Goal: Task Accomplishment & Management: Manage account settings

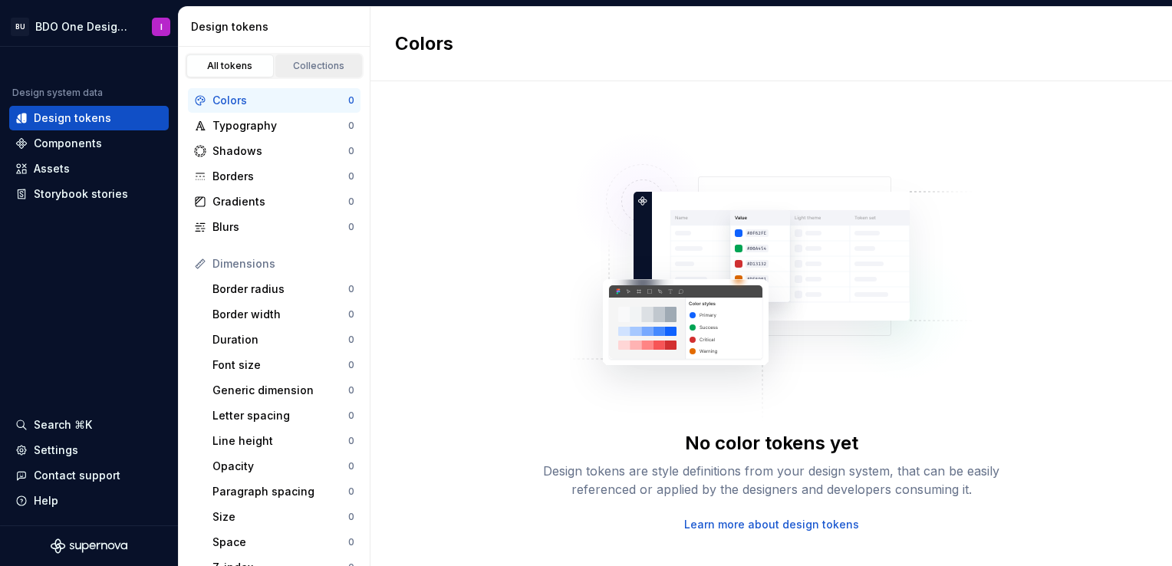
click at [314, 66] on div "Collections" at bounding box center [319, 66] width 77 height 12
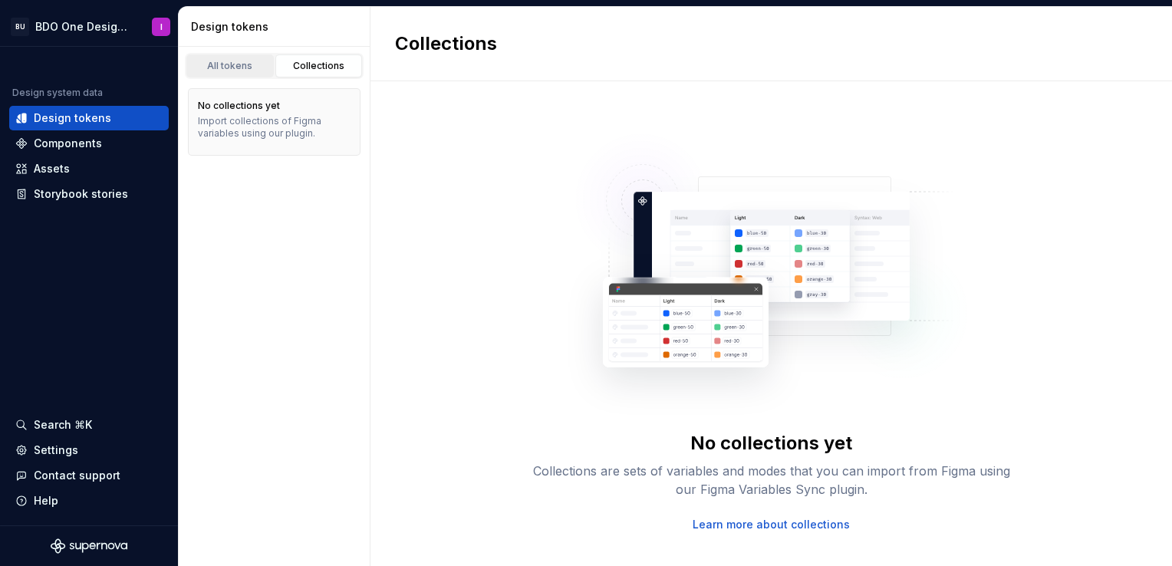
click at [212, 58] on link "All tokens" at bounding box center [229, 65] width 87 height 23
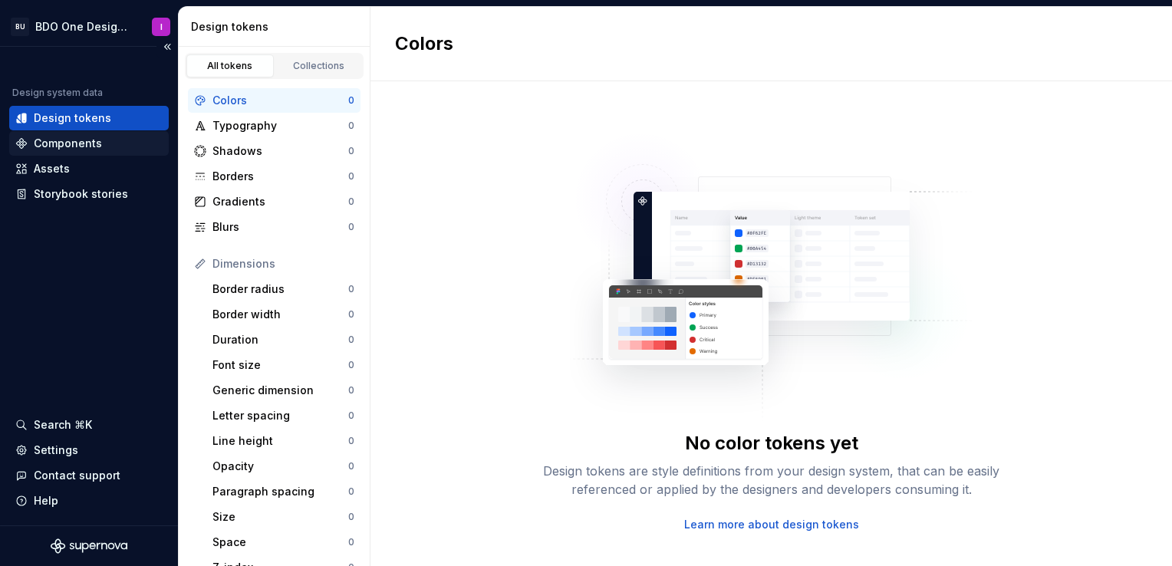
click at [65, 146] on div "Components" at bounding box center [68, 143] width 68 height 15
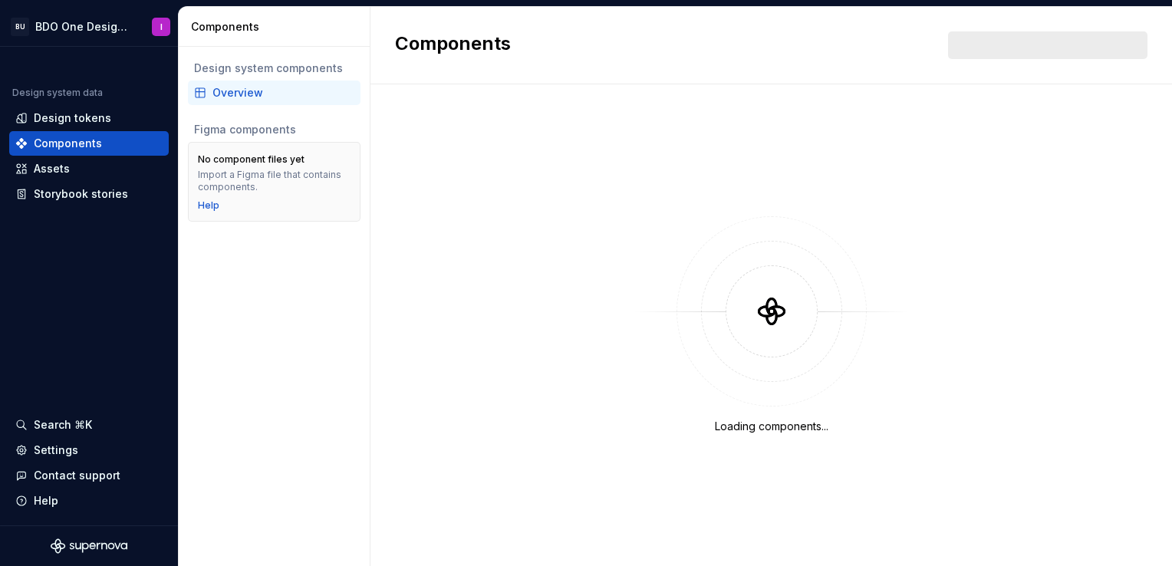
click at [251, 95] on div "Overview" at bounding box center [283, 92] width 142 height 15
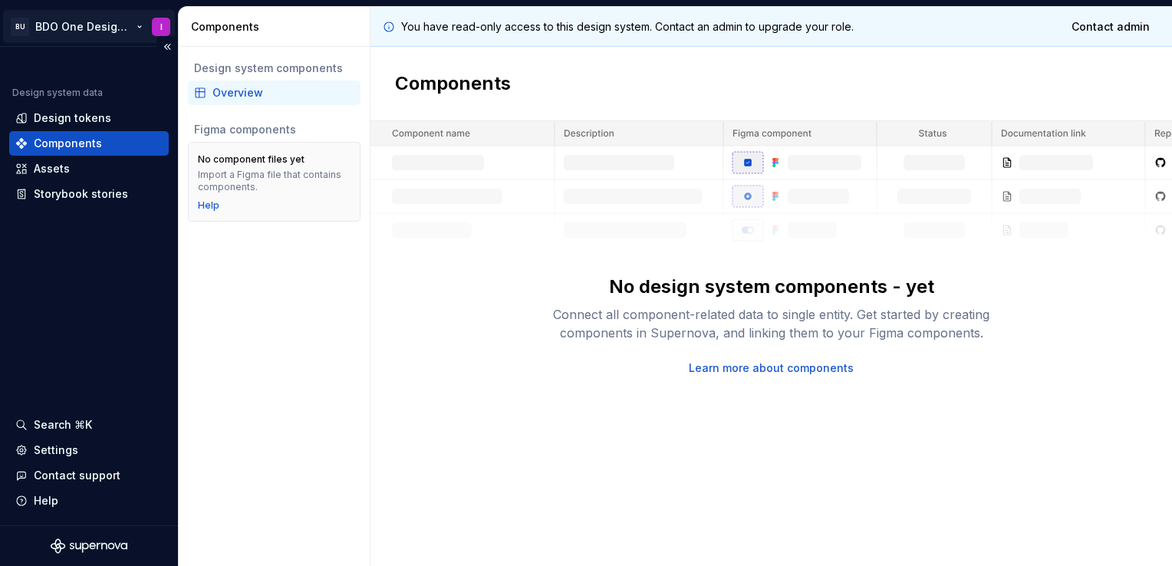
click at [113, 25] on html "BU BDO One Design System I Design system data Design tokens Components Assets S…" at bounding box center [586, 283] width 1172 height 566
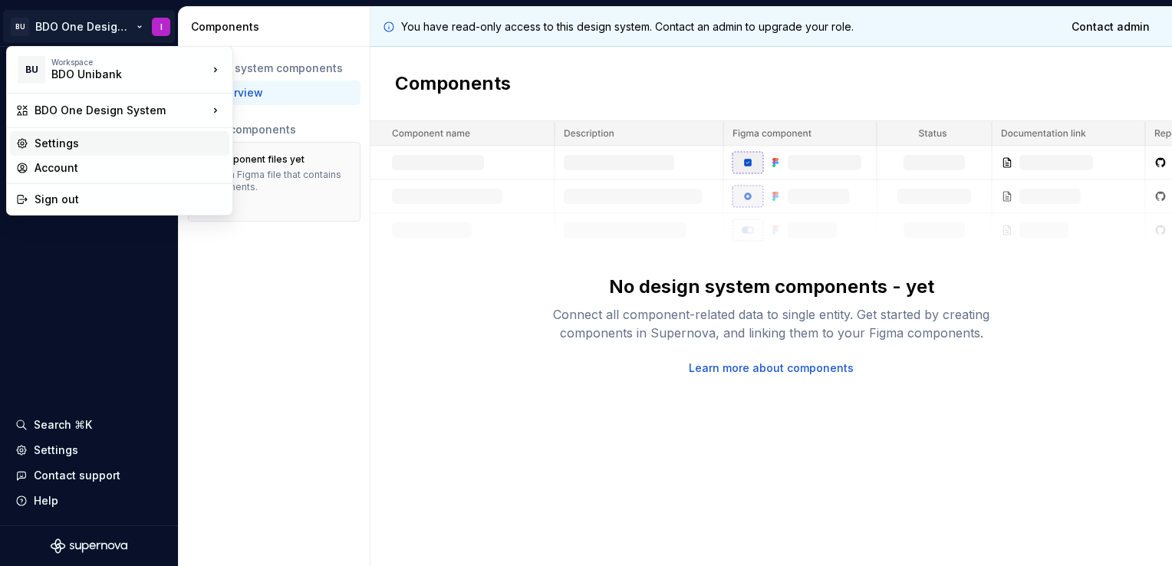
click at [76, 145] on div "Settings" at bounding box center [129, 143] width 189 height 15
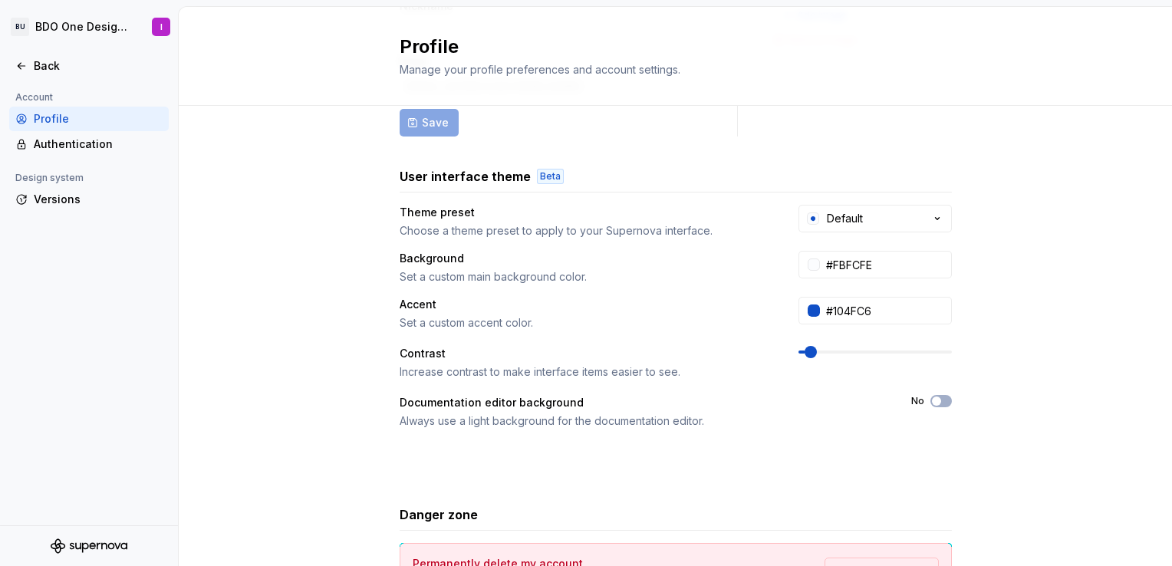
scroll to position [153, 0]
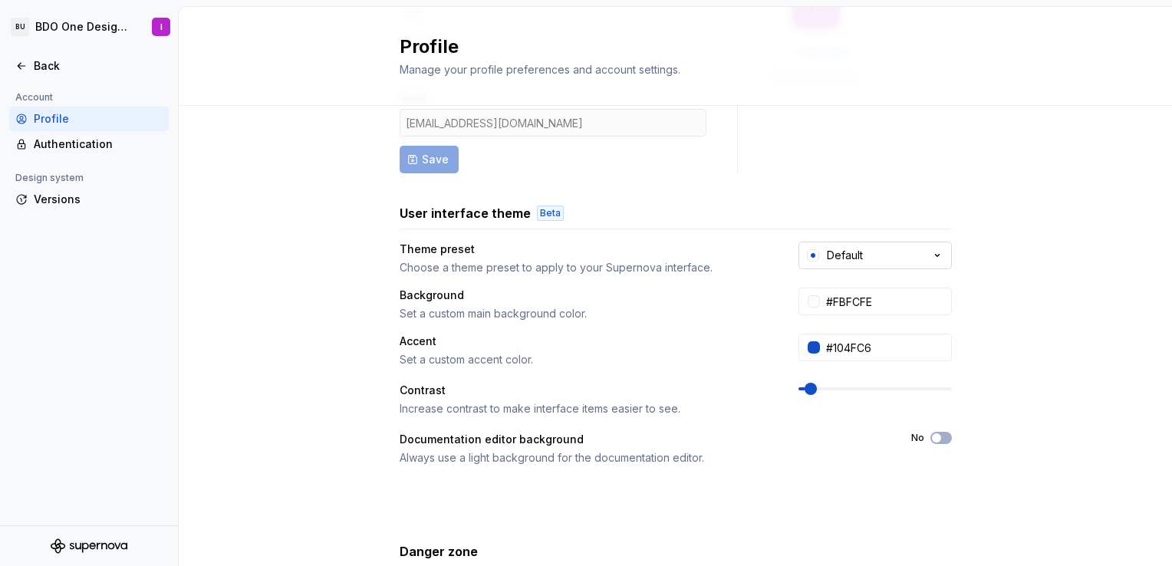
click at [896, 257] on button "Default" at bounding box center [874, 256] width 153 height 28
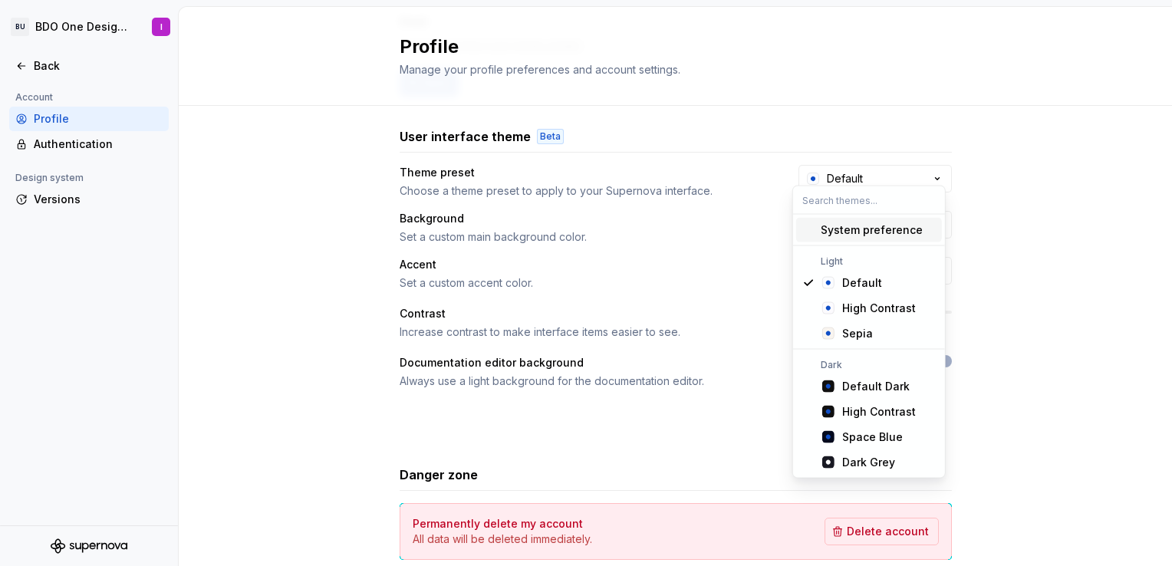
scroll to position [307, 0]
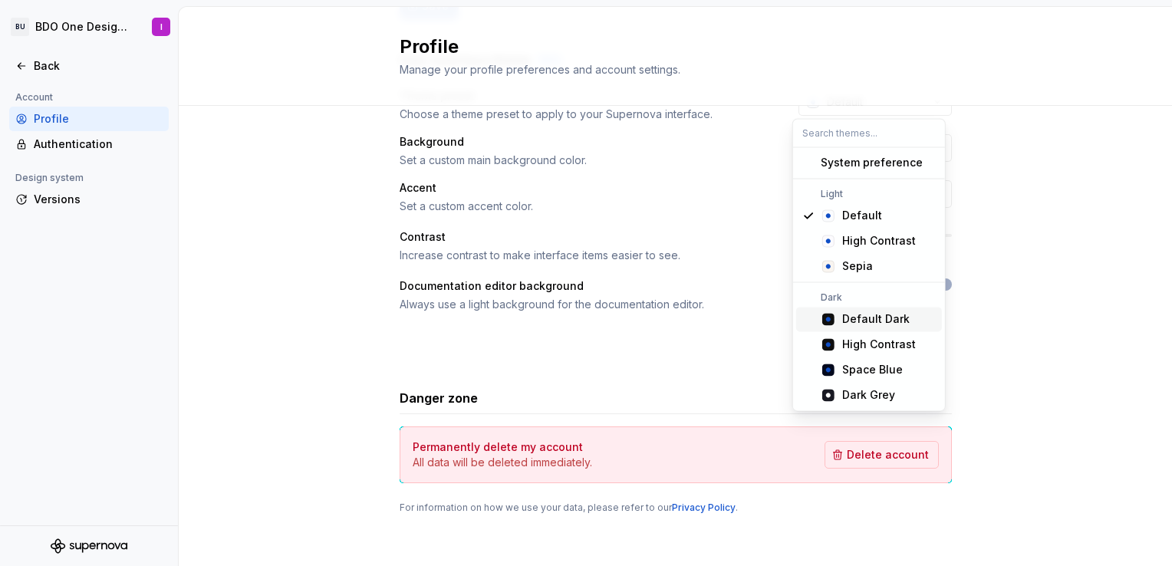
click at [878, 314] on div "Default Dark" at bounding box center [875, 318] width 67 height 15
type input "#101010"
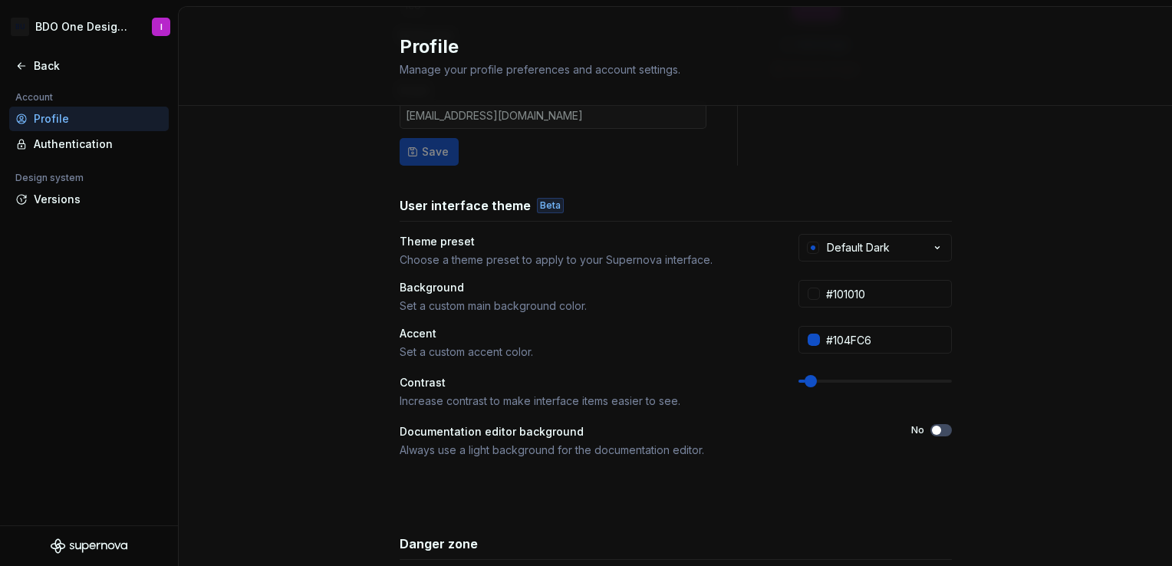
scroll to position [153, 0]
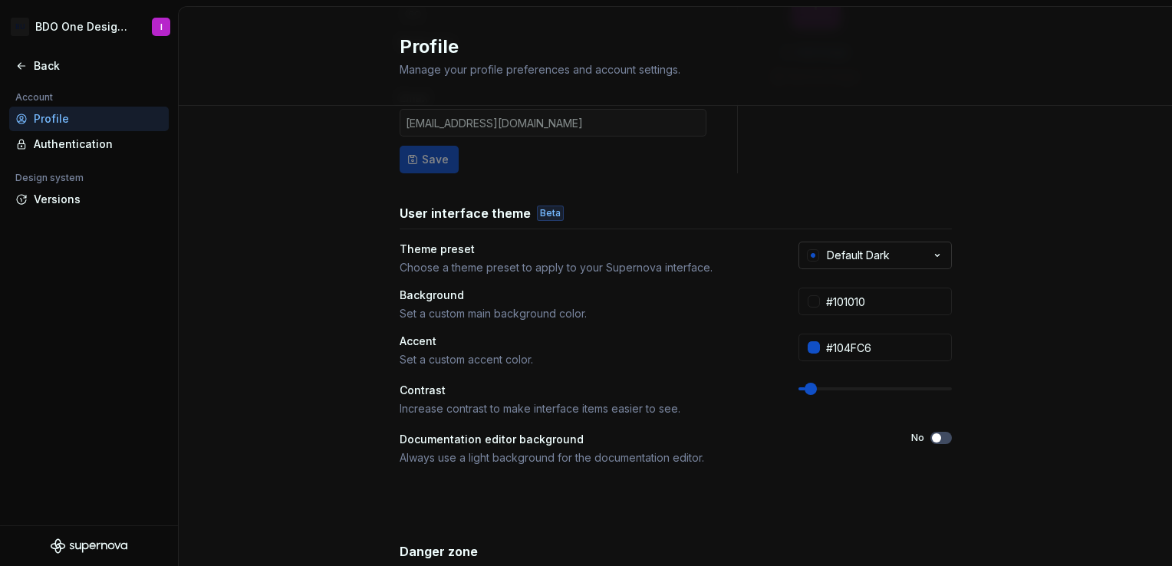
click at [896, 242] on button "Default Dark" at bounding box center [874, 256] width 153 height 28
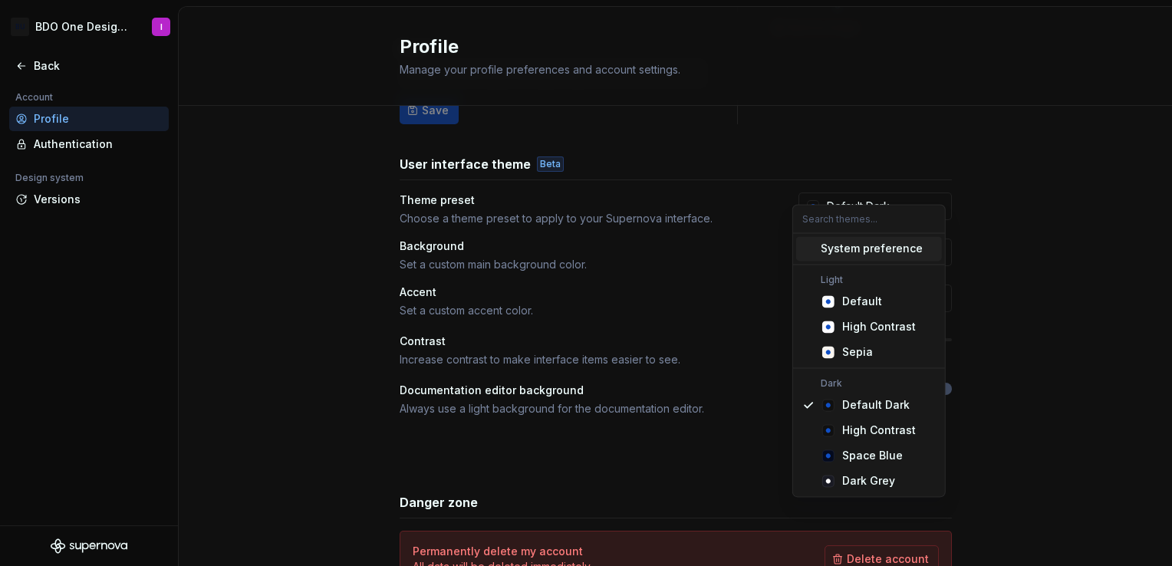
scroll to position [230, 0]
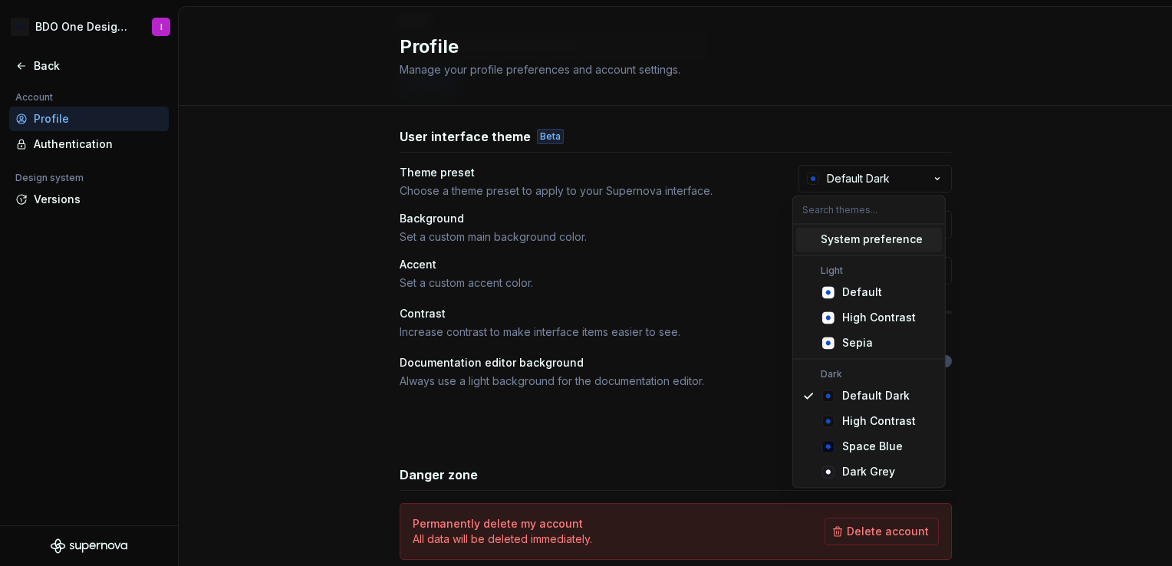
click at [1037, 208] on div "Full name ico Nickname Email [EMAIL_ADDRESS][DOMAIN_NAME] Save I Add image Remo…" at bounding box center [675, 262] width 993 height 773
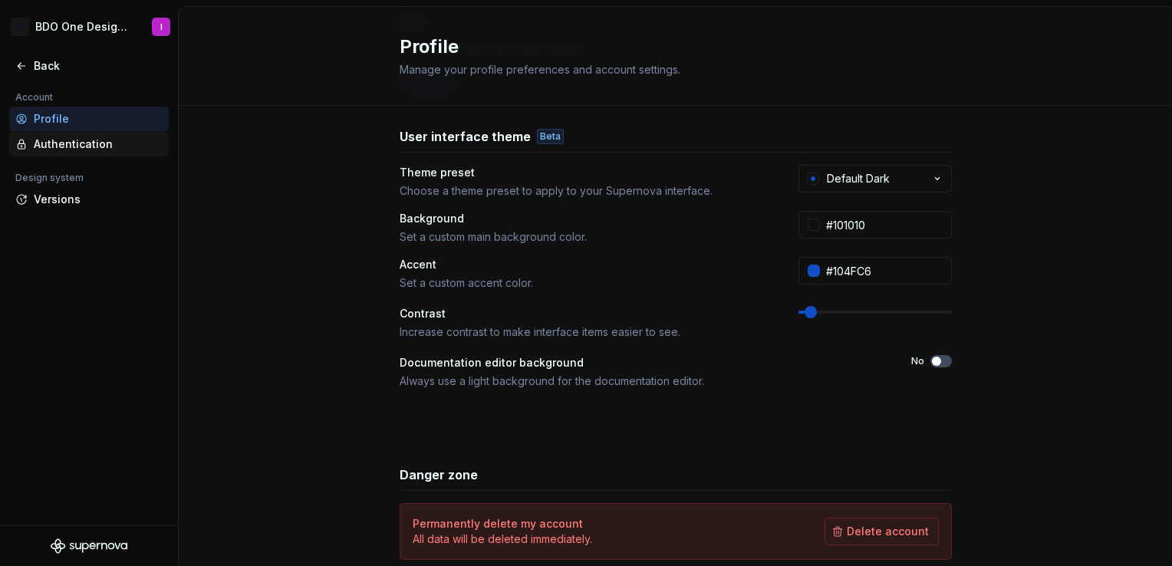
click at [53, 136] on div "Authentication" at bounding box center [98, 143] width 129 height 15
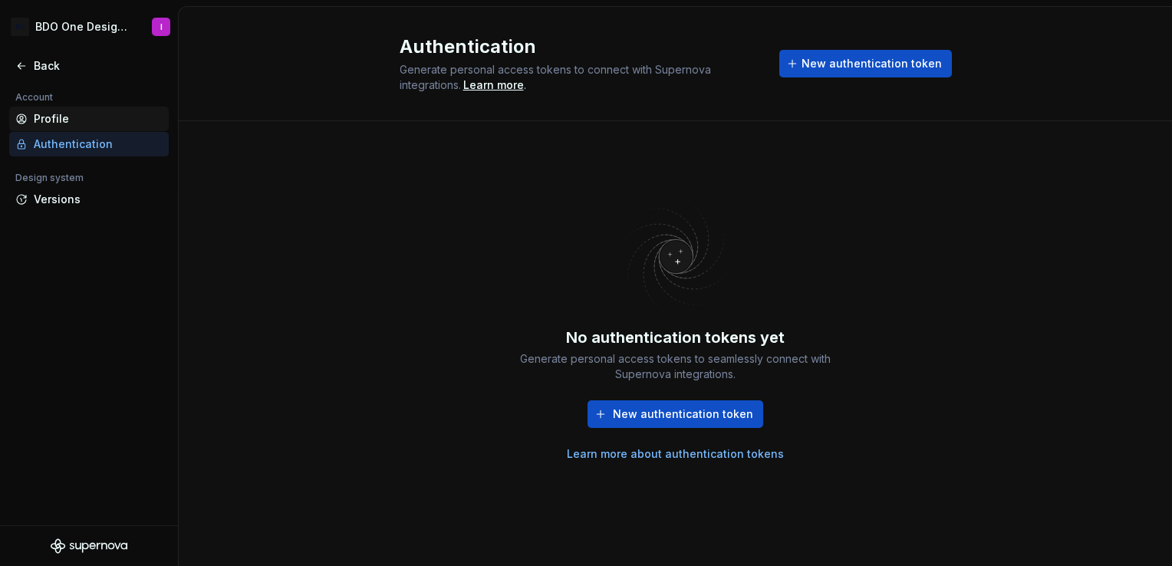
click at [61, 118] on div "Profile" at bounding box center [98, 118] width 129 height 15
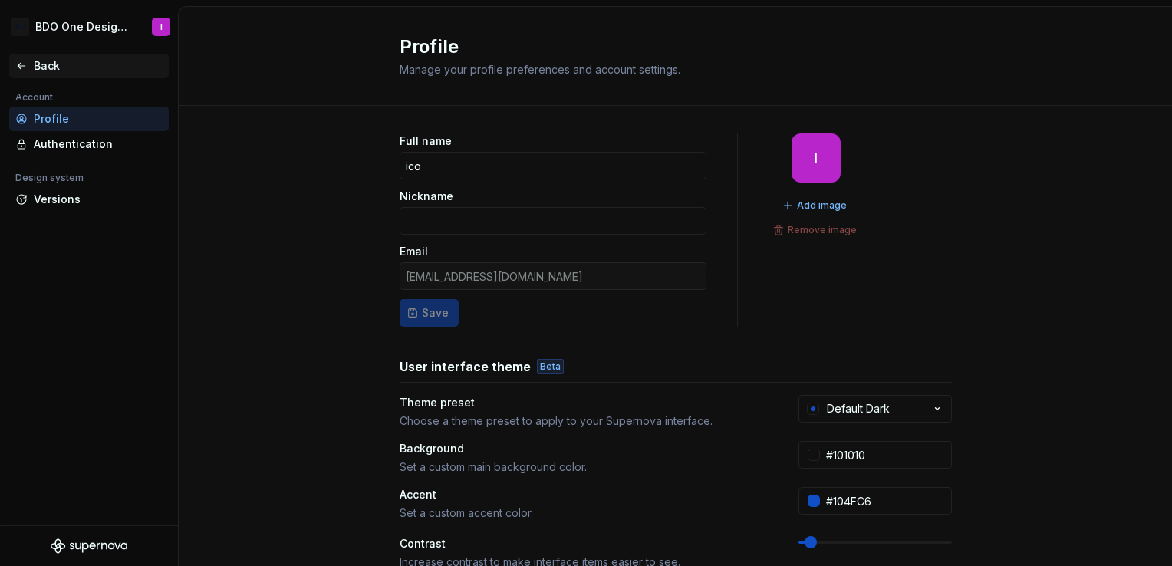
click at [46, 65] on div "Back" at bounding box center [98, 65] width 129 height 15
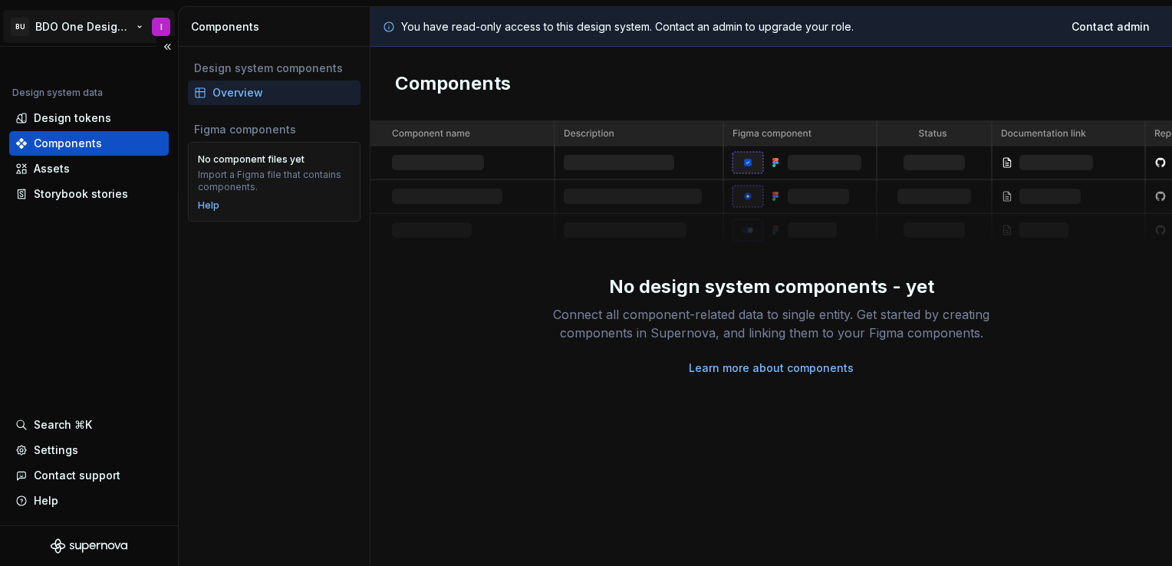
click at [143, 28] on html "BU BDO One Design System I Design system data Design tokens Components Assets S…" at bounding box center [586, 283] width 1172 height 566
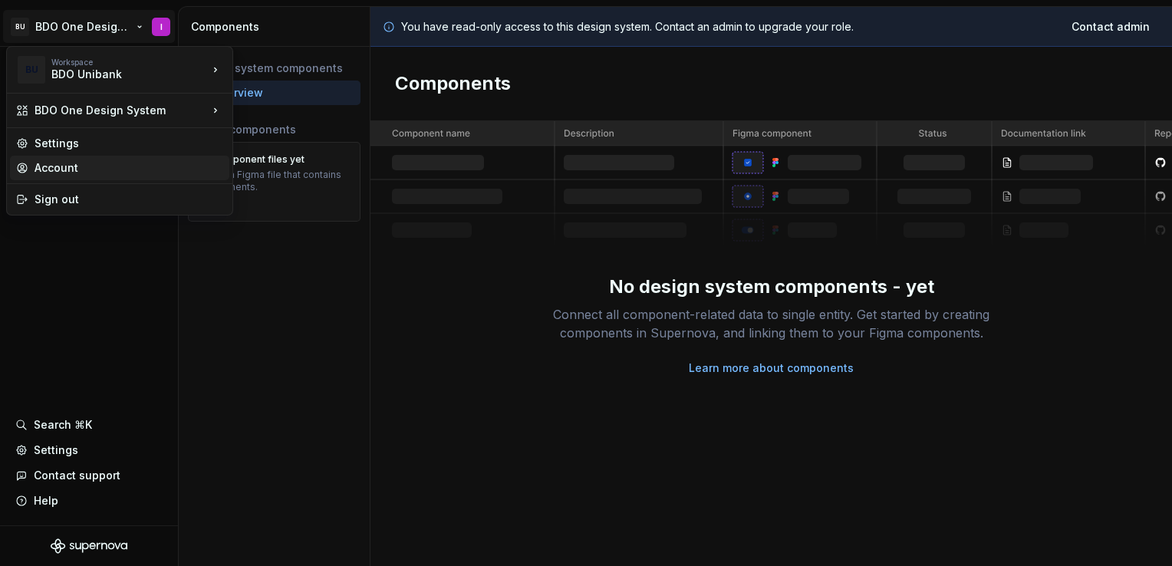
click at [58, 169] on div "Account" at bounding box center [129, 167] width 189 height 15
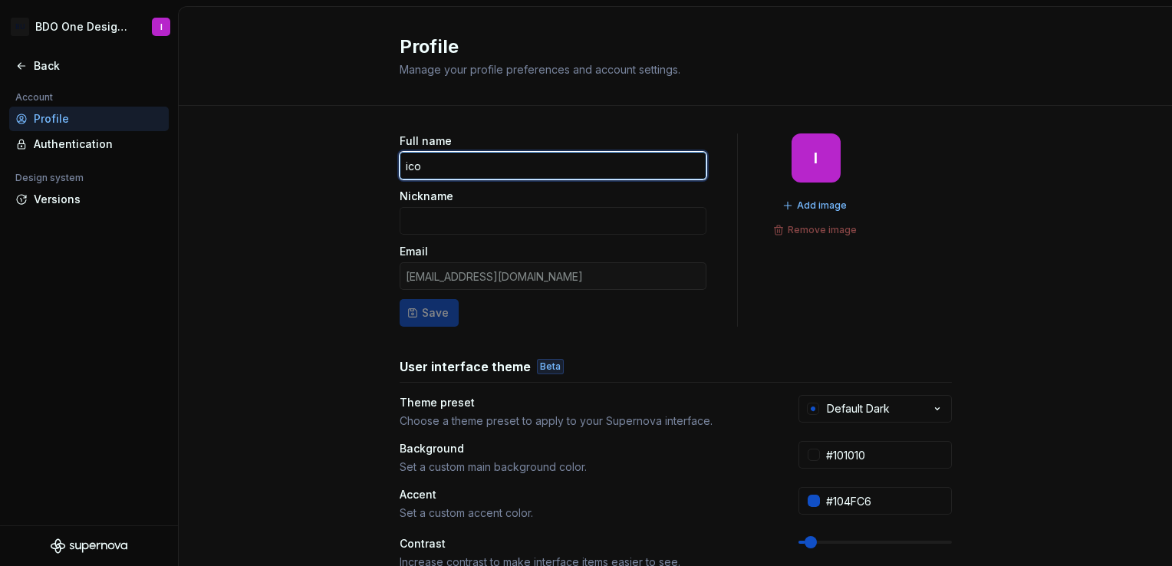
drag, startPoint x: 431, startPoint y: 161, endPoint x: 353, endPoint y: 165, distance: 78.3
click at [353, 165] on div "Full name ico Nickname Email [EMAIL_ADDRESS][DOMAIN_NAME] Save I Add image Remo…" at bounding box center [675, 492] width 993 height 773
type input "[PERSON_NAME]"
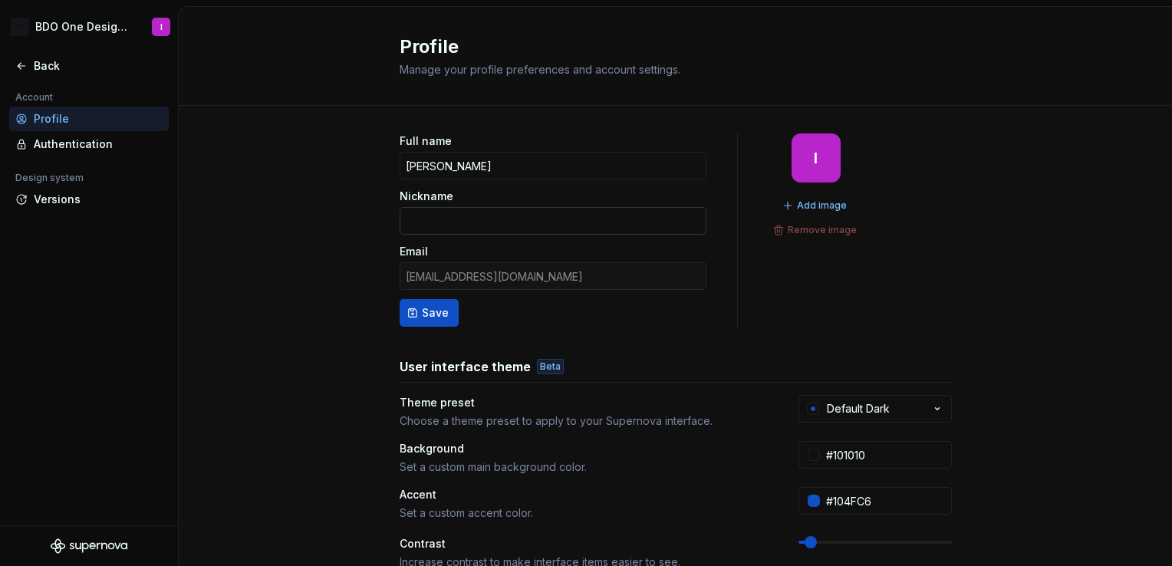
click at [406, 218] on input "Nickname" at bounding box center [552, 221] width 307 height 28
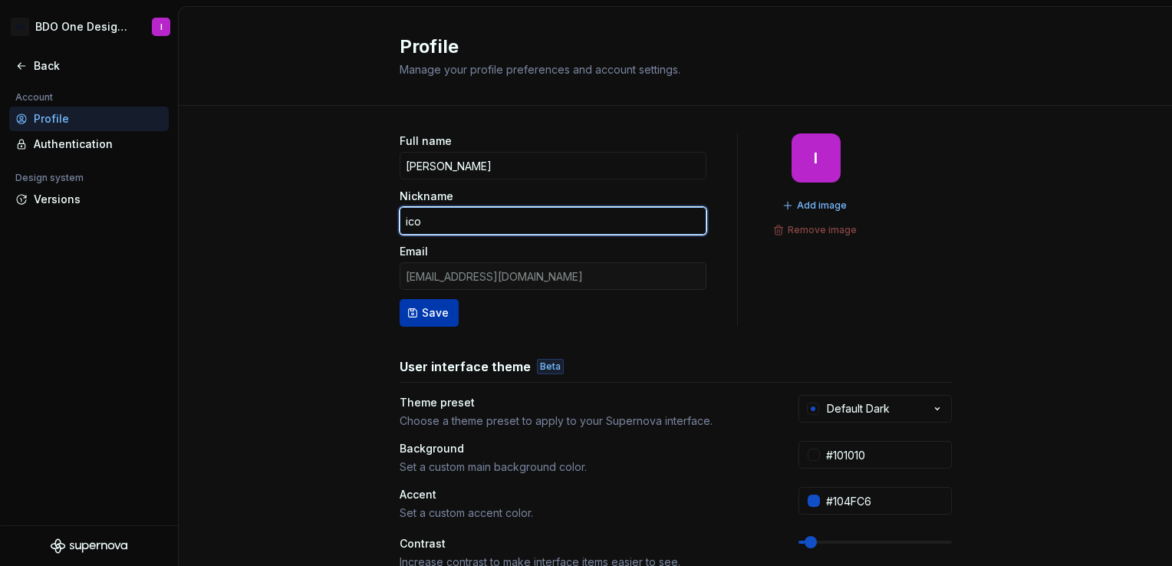
type input "ico"
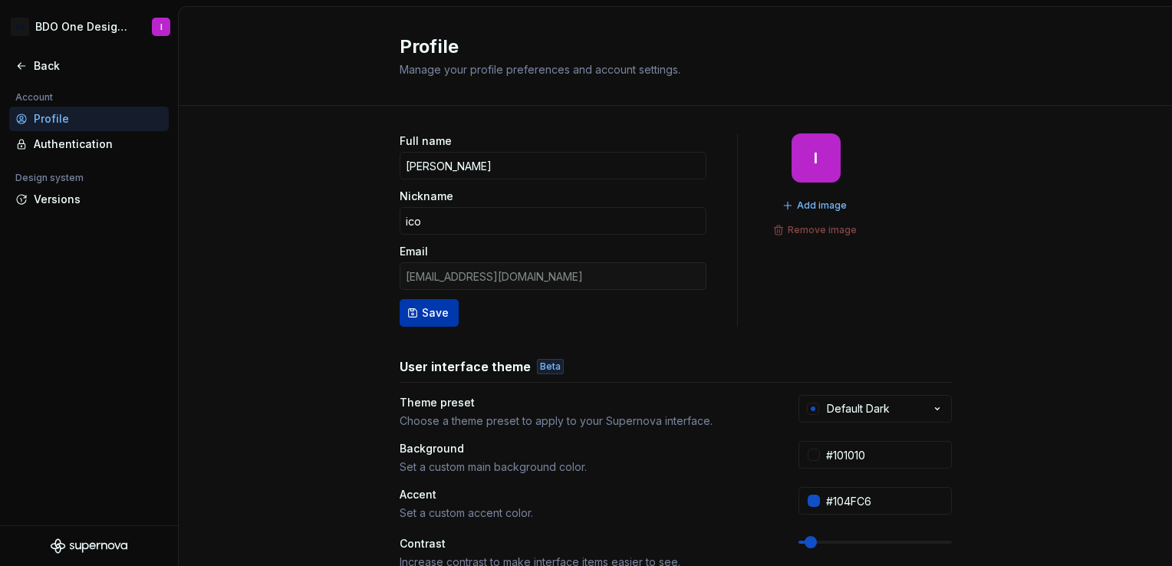
click at [429, 311] on span "Save" at bounding box center [435, 312] width 27 height 15
type input "[PERSON_NAME]"
click at [830, 204] on span "Add image" at bounding box center [822, 205] width 50 height 12
click at [58, 67] on div "Back" at bounding box center [98, 65] width 129 height 15
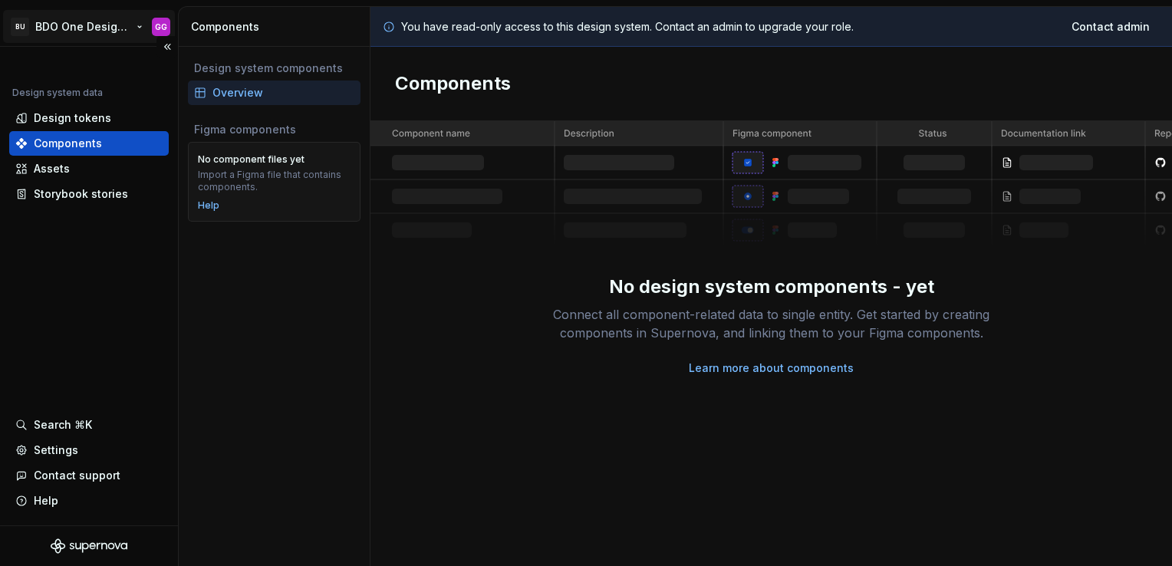
click at [113, 29] on html "BU BDO One Design System GG Design system data Design tokens Components Assets …" at bounding box center [586, 283] width 1172 height 566
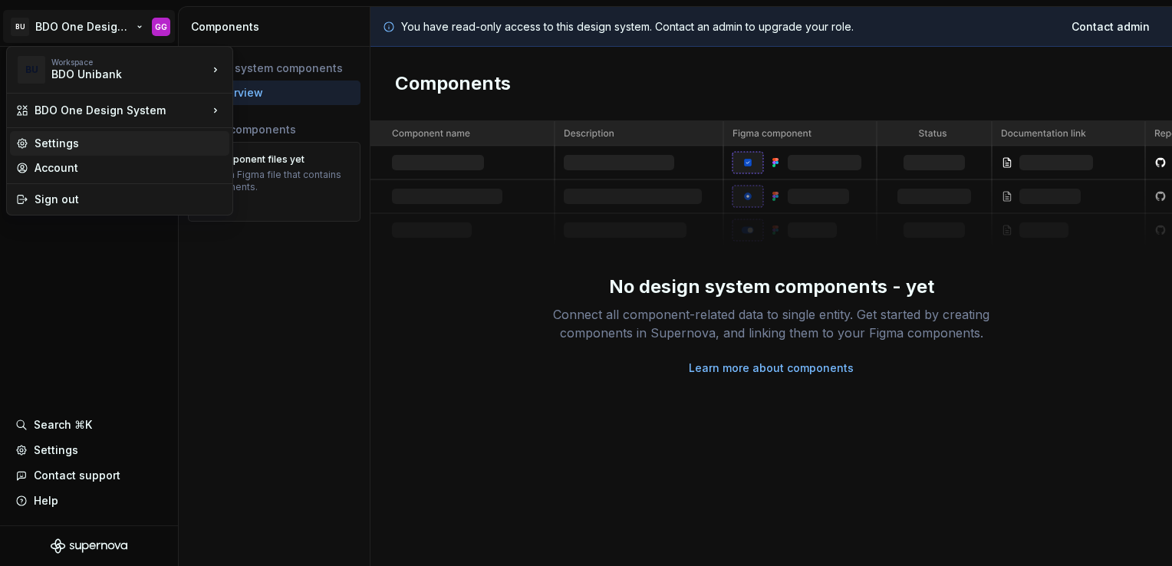
click at [77, 149] on div "Settings" at bounding box center [129, 143] width 189 height 15
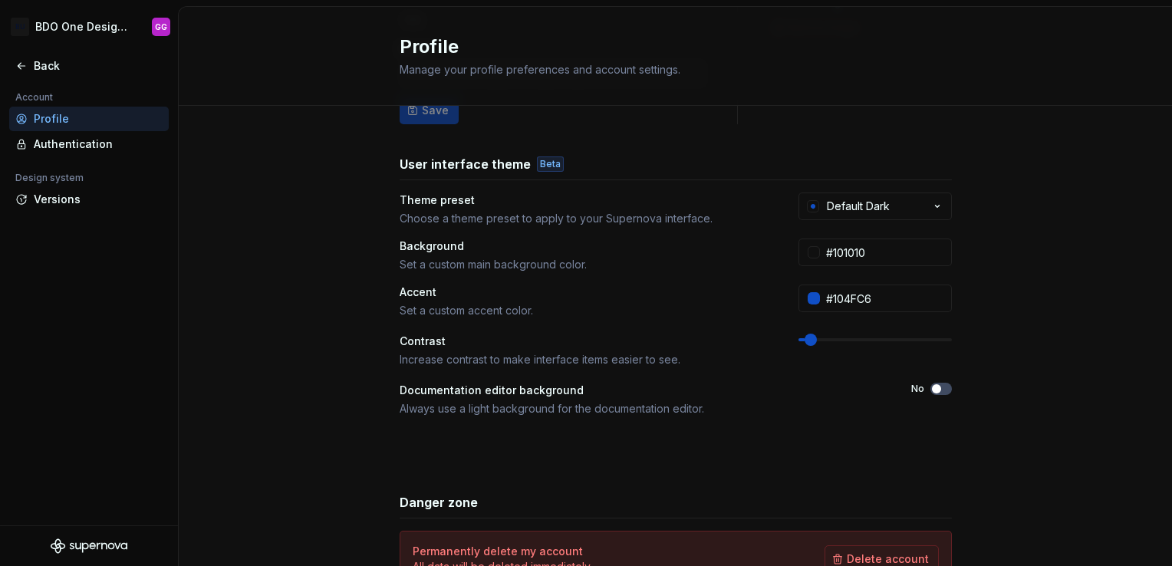
scroll to position [230, 0]
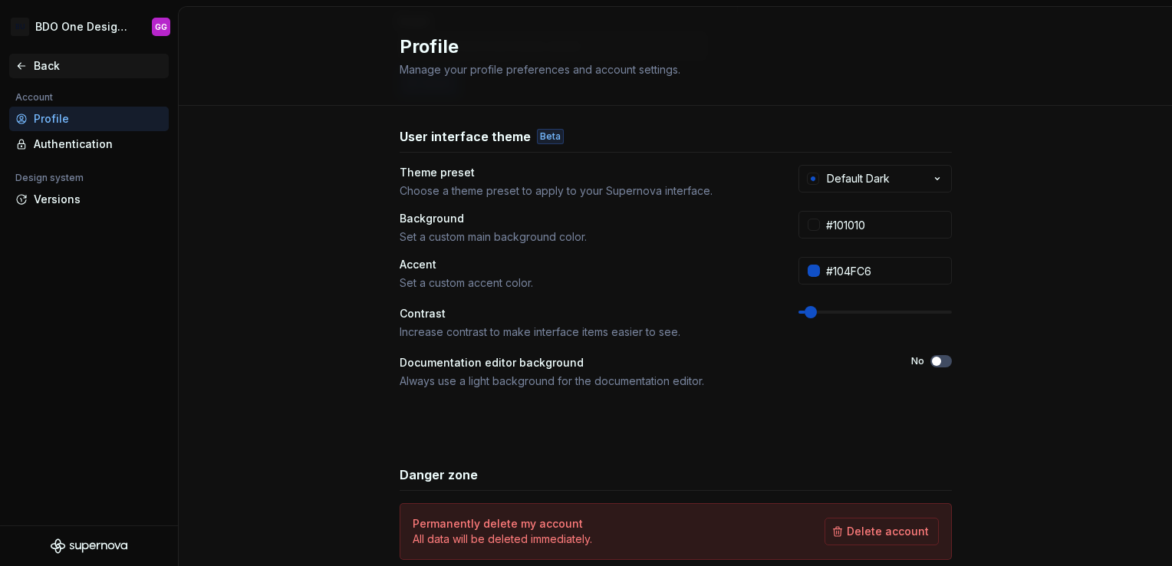
click at [52, 60] on div "Back" at bounding box center [98, 65] width 129 height 15
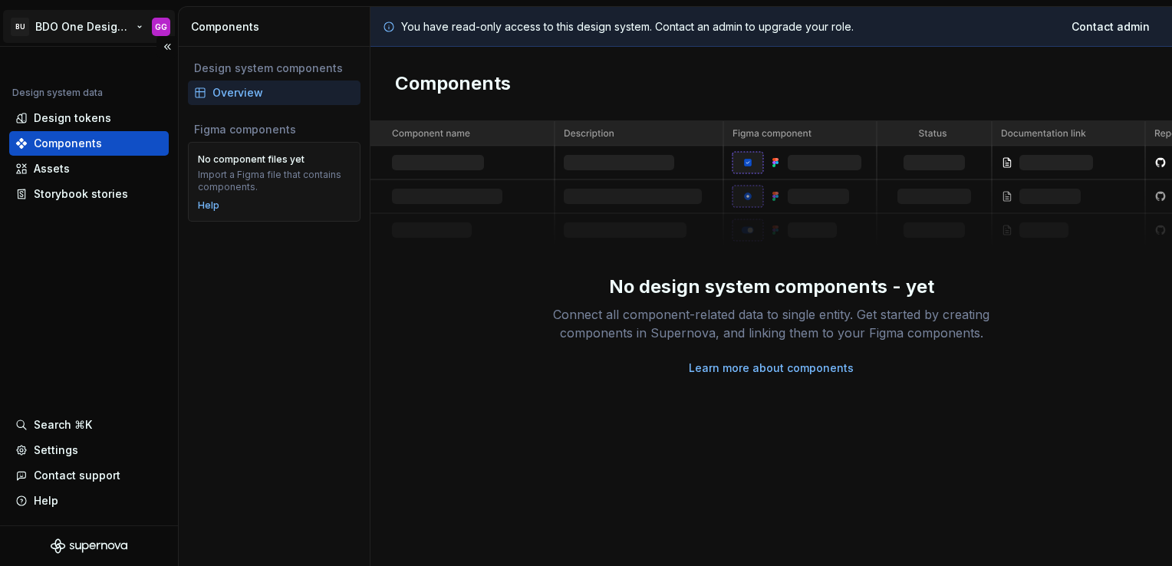
click at [101, 25] on html "BU BDO One Design System GG Design system data Design tokens Components Assets …" at bounding box center [586, 283] width 1172 height 566
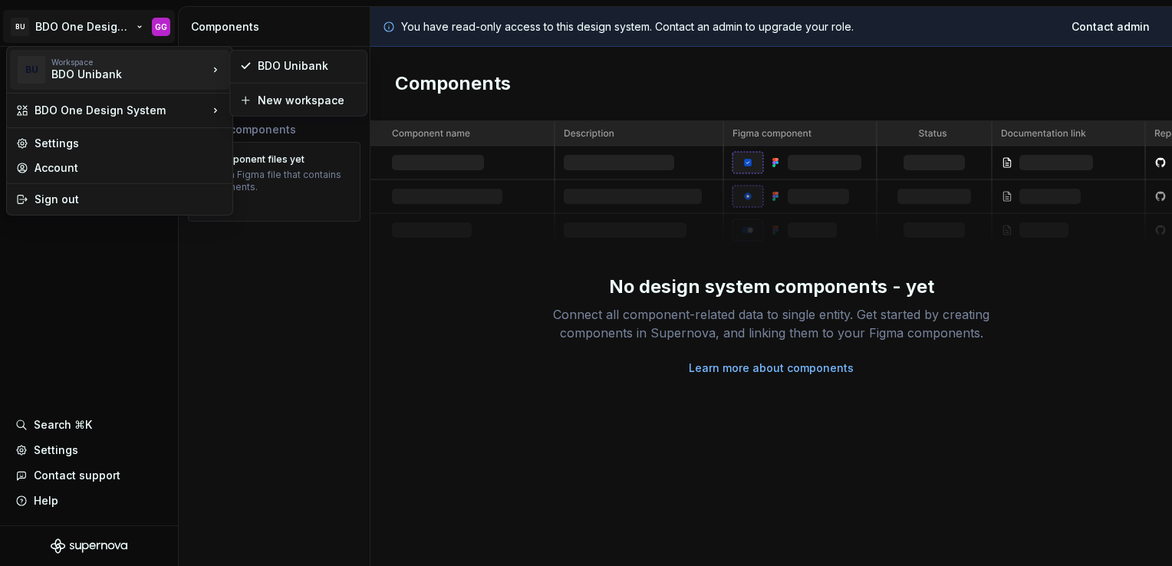
click at [256, 266] on html "BU BDO One Design System GG Design system data Design tokens Components Assets …" at bounding box center [586, 283] width 1172 height 566
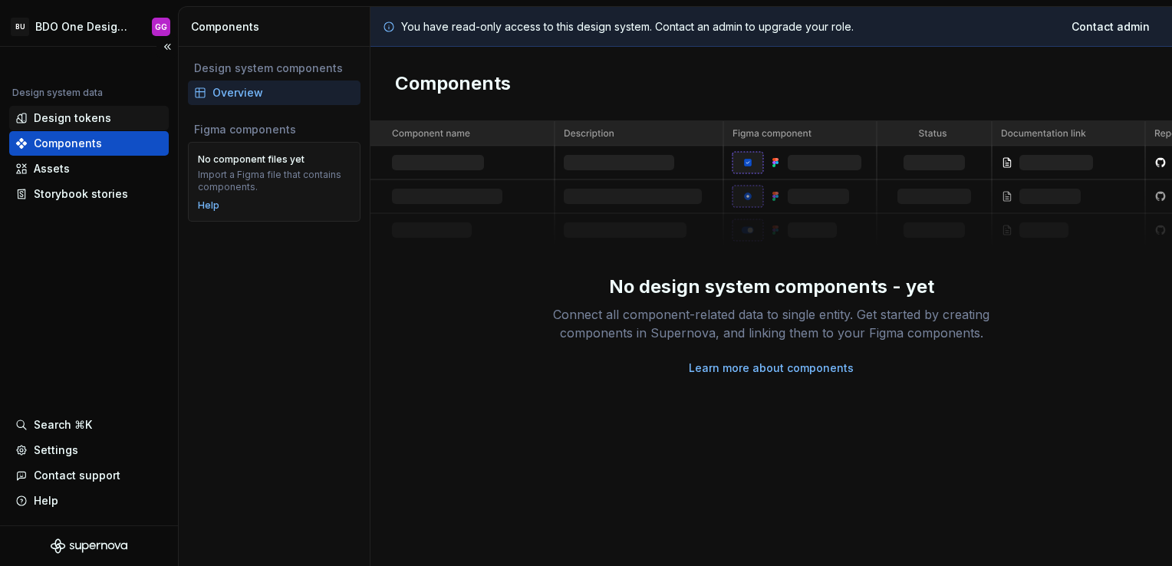
click at [52, 120] on div "Design tokens" at bounding box center [72, 117] width 77 height 15
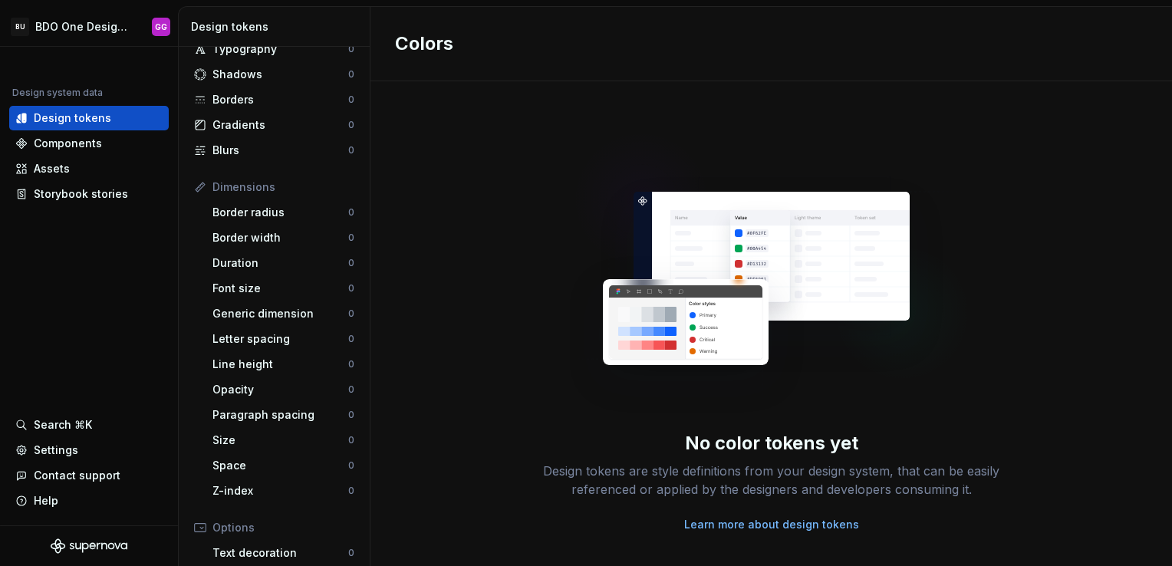
scroll to position [153, 0]
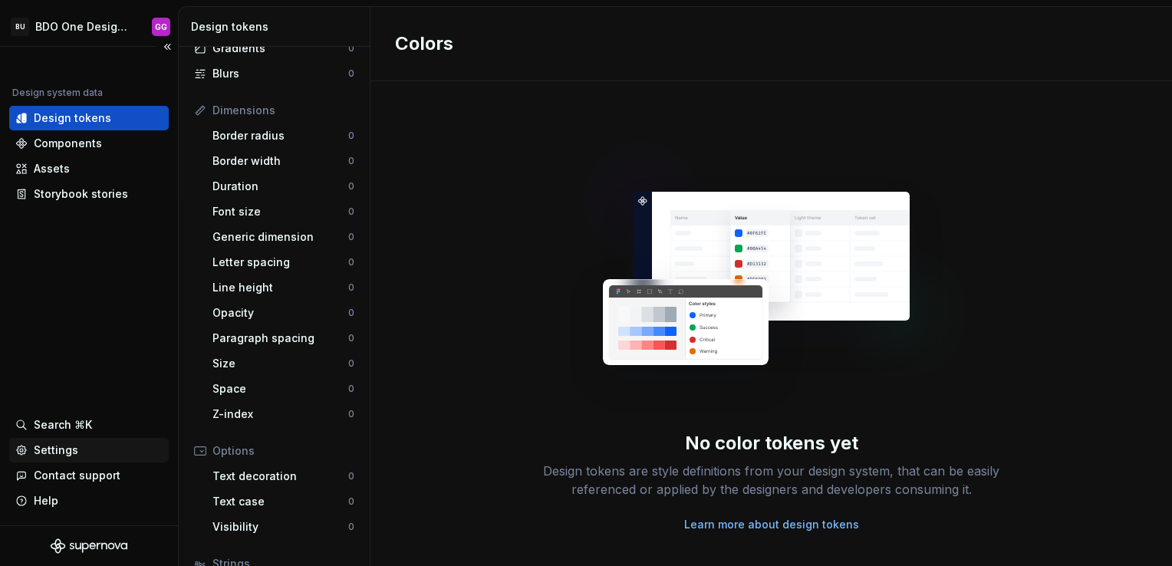
click at [58, 445] on div "Settings" at bounding box center [56, 449] width 44 height 15
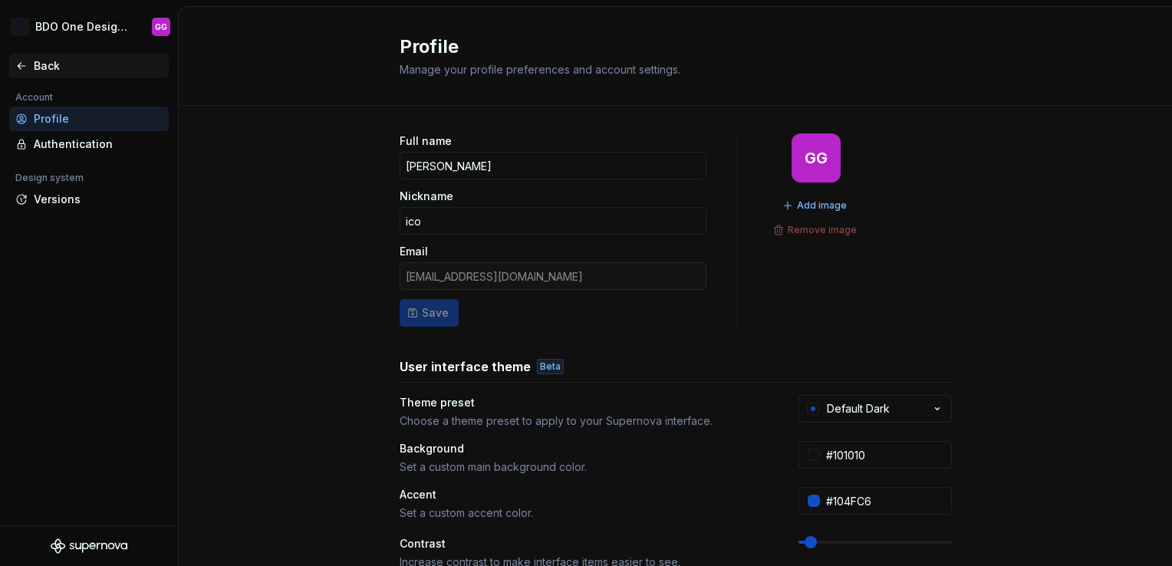
click at [59, 74] on div "Back" at bounding box center [88, 66] width 159 height 25
